Goal: Transaction & Acquisition: Obtain resource

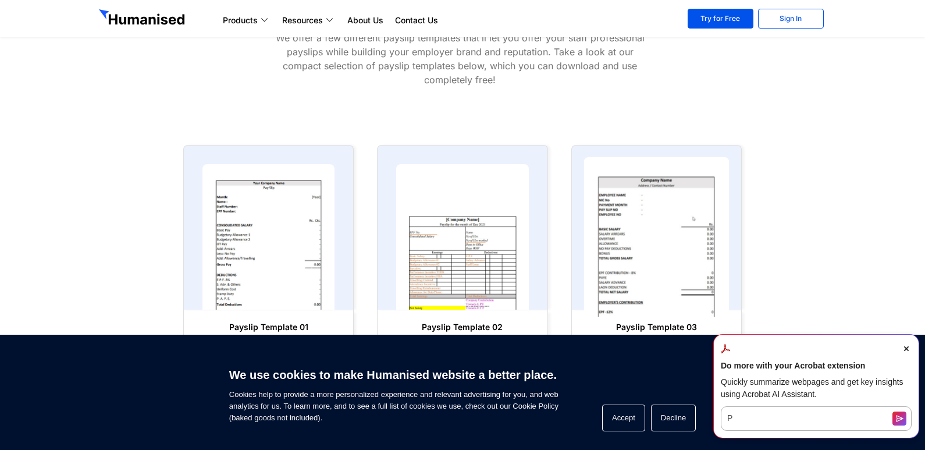
click at [677, 247] on img at bounding box center [655, 237] width 145 height 160
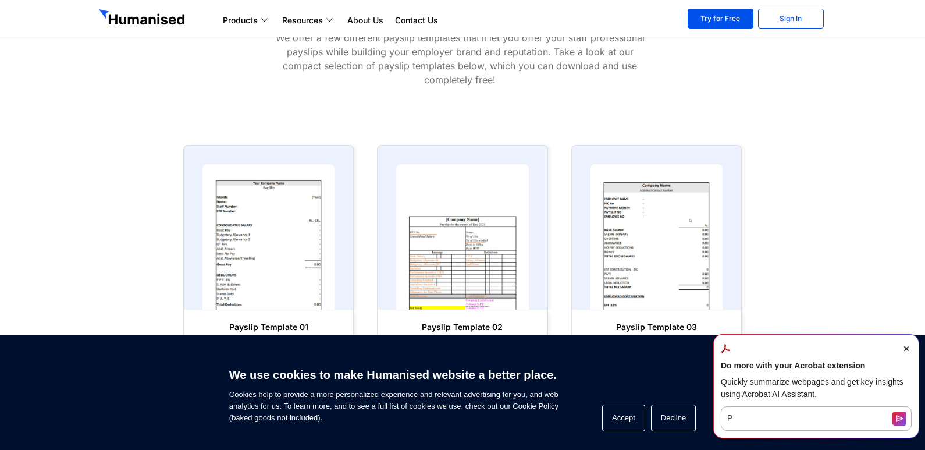
click at [903, 347] on span "Close Acrobat AI Assistant Dialog" at bounding box center [906, 348] width 10 height 10
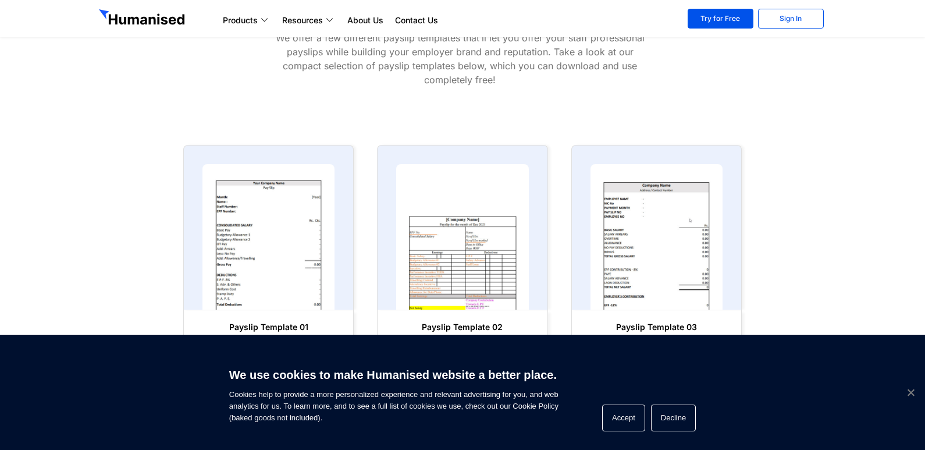
click at [912, 391] on span "Cookie Notice" at bounding box center [911, 392] width 12 height 12
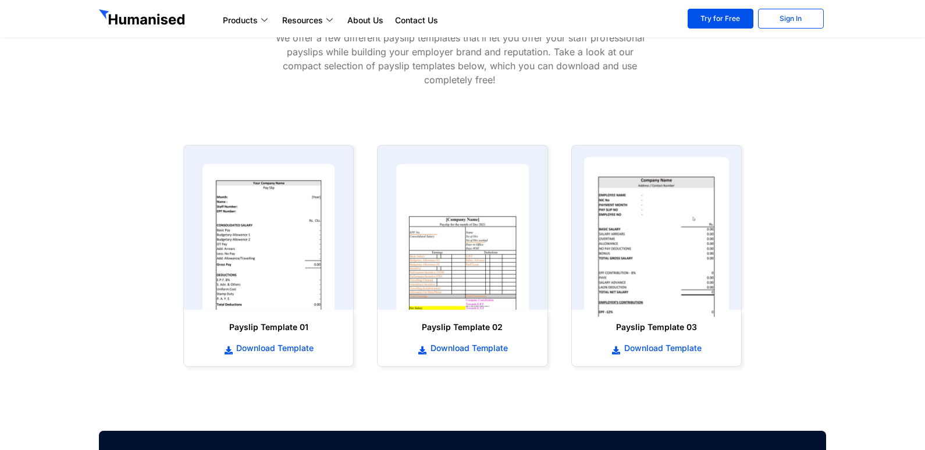
click at [653, 237] on img at bounding box center [655, 237] width 145 height 160
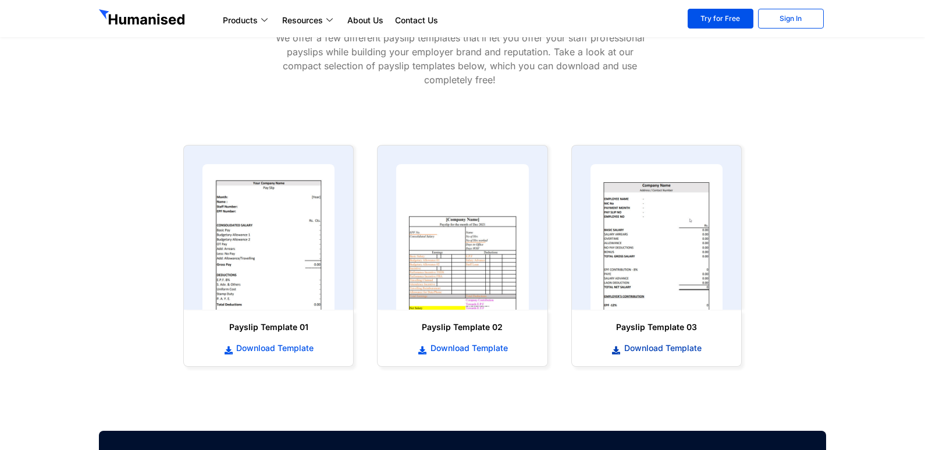
click at [659, 346] on span "Download Template" at bounding box center [661, 348] width 80 height 12
click at [262, 349] on span "Download Template" at bounding box center [273, 348] width 80 height 12
